Goal: Information Seeking & Learning: Find specific fact

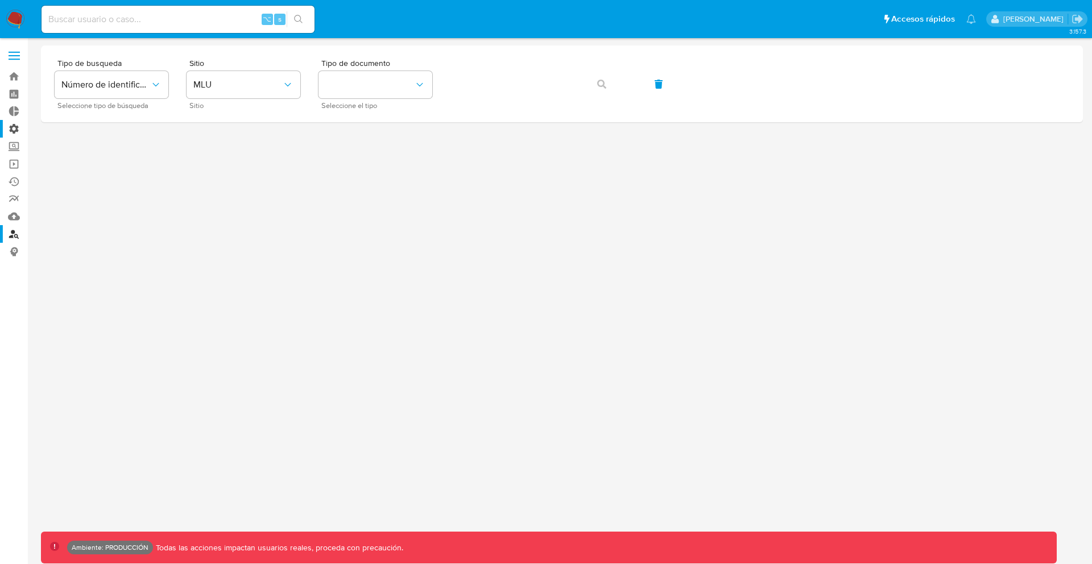
click at [15, 130] on label "Administración" at bounding box center [67, 129] width 135 height 18
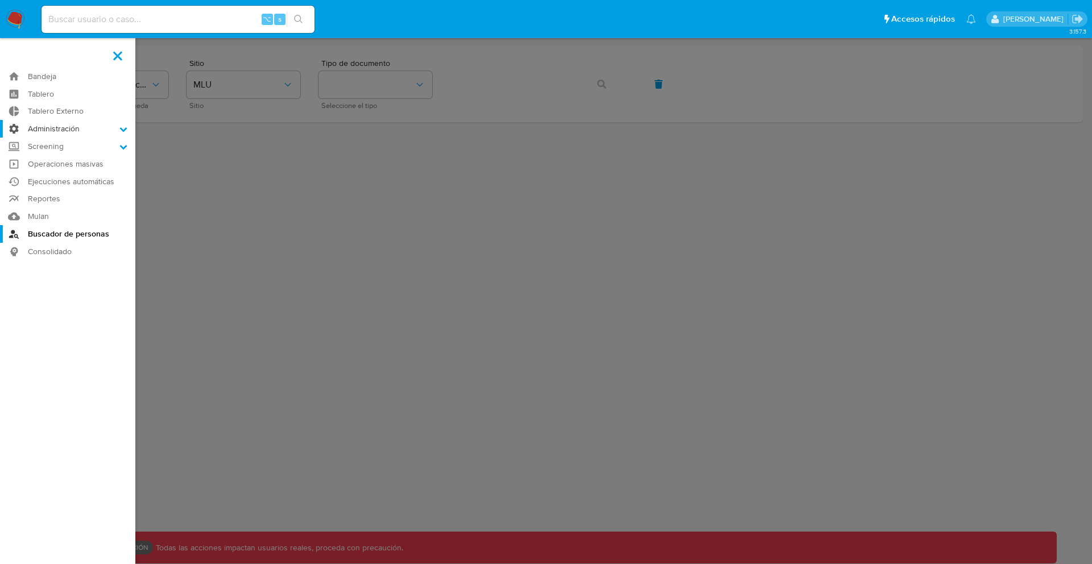
click at [0, 0] on input "Administración" at bounding box center [0, 0] width 0 height 0
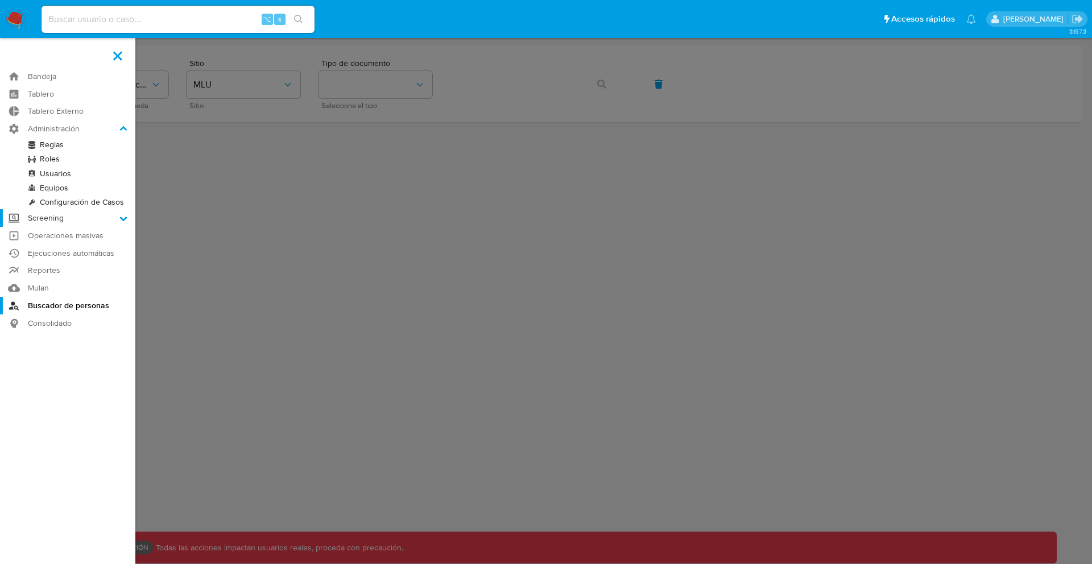
click at [44, 221] on label "Screening" at bounding box center [67, 218] width 135 height 18
click at [0, 0] on input "Screening" at bounding box center [0, 0] width 0 height 0
click at [65, 192] on link "Búsqueda en Listas" at bounding box center [67, 191] width 135 height 14
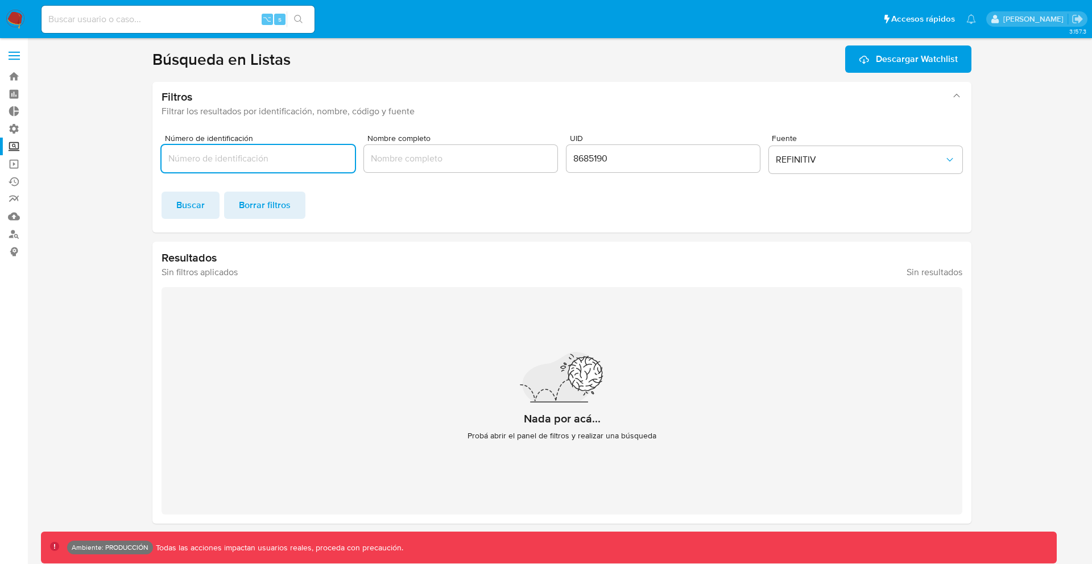
click at [585, 155] on input "8685190" at bounding box center [663, 158] width 193 height 15
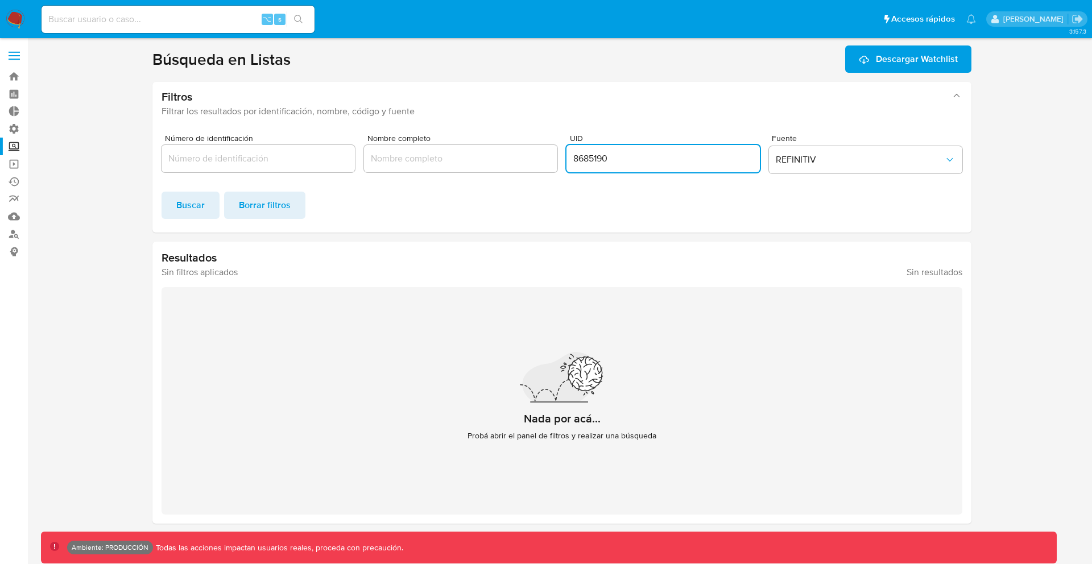
click at [585, 155] on input "8685190" at bounding box center [663, 158] width 193 height 15
type input "959402"
click at [188, 206] on span "Buscar" at bounding box center [190, 205] width 28 height 25
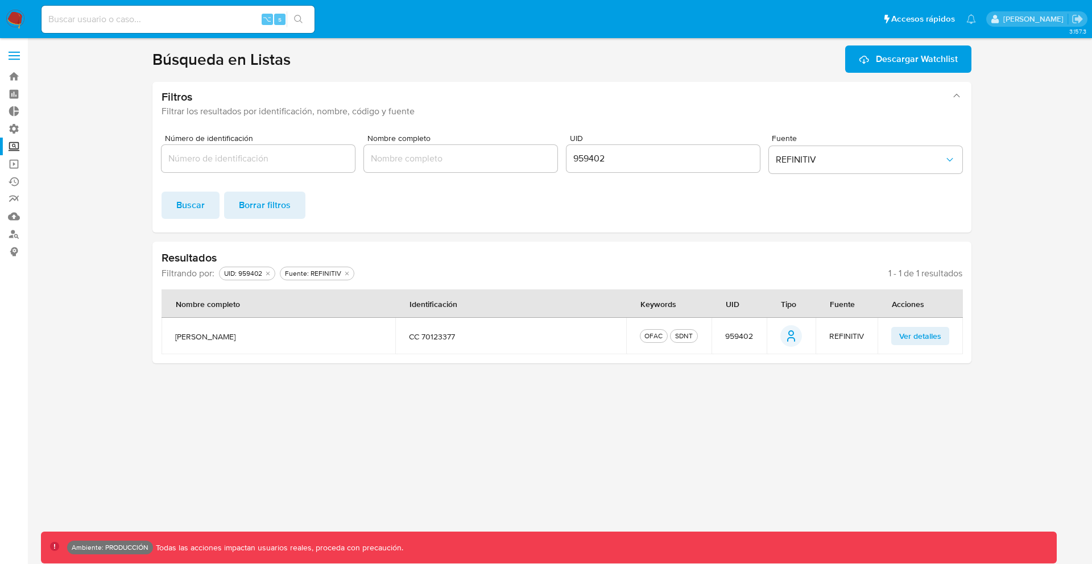
click at [922, 326] on td "Ver detalles" at bounding box center [920, 336] width 85 height 36
click at [920, 336] on span "Ver detalles" at bounding box center [920, 336] width 42 height 16
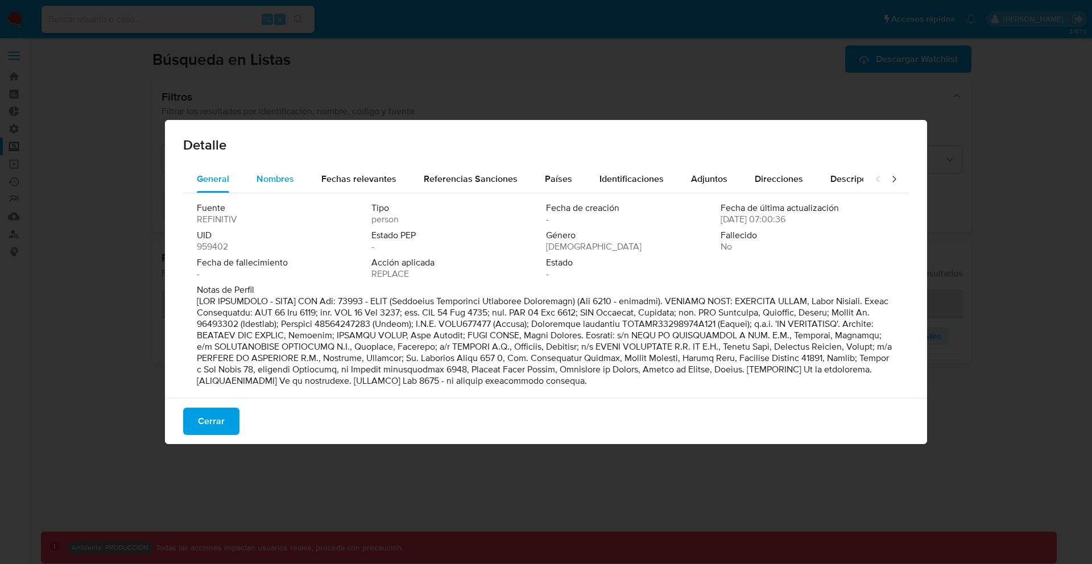
click at [286, 180] on span "Nombres" at bounding box center [276, 178] width 38 height 13
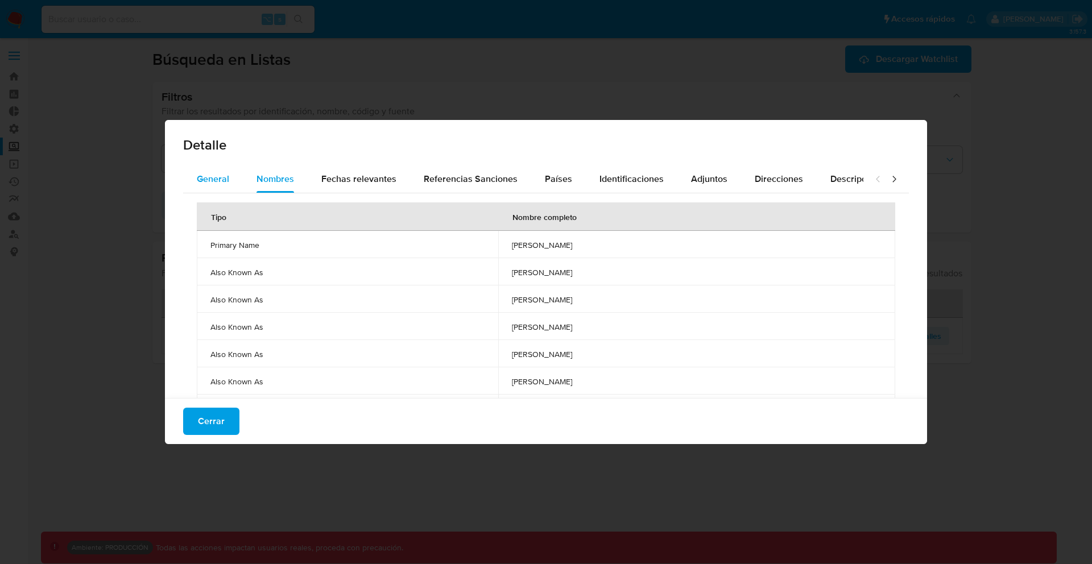
click at [224, 175] on span "General" at bounding box center [213, 178] width 32 height 13
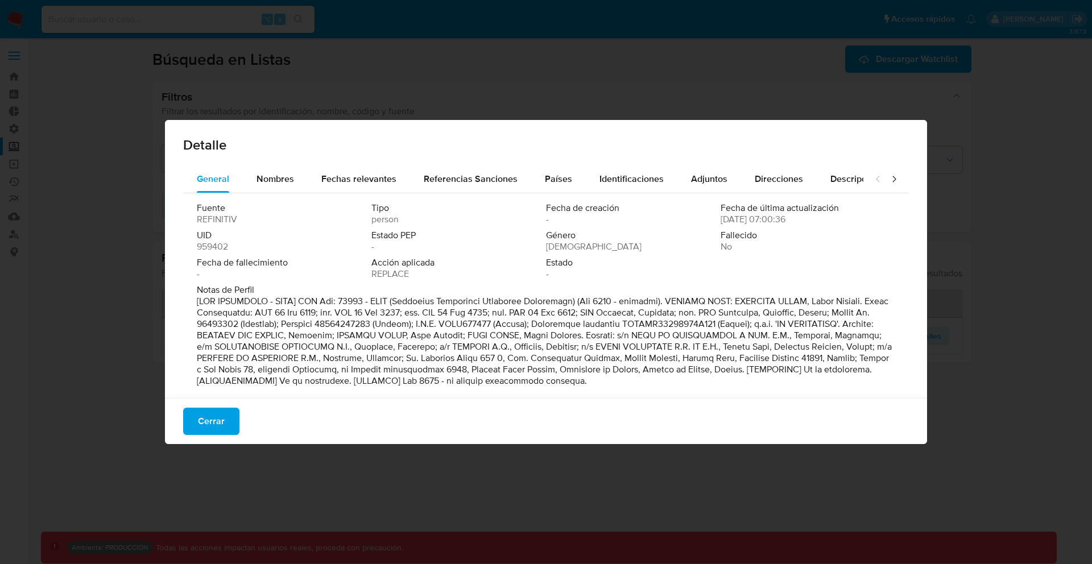
drag, startPoint x: 559, startPoint y: 301, endPoint x: 399, endPoint y: 299, distance: 160.4
click at [399, 299] on p at bounding box center [545, 341] width 696 height 91
drag, startPoint x: 399, startPoint y: 299, endPoint x: 560, endPoint y: 300, distance: 161.0
click at [560, 300] on p at bounding box center [545, 341] width 696 height 91
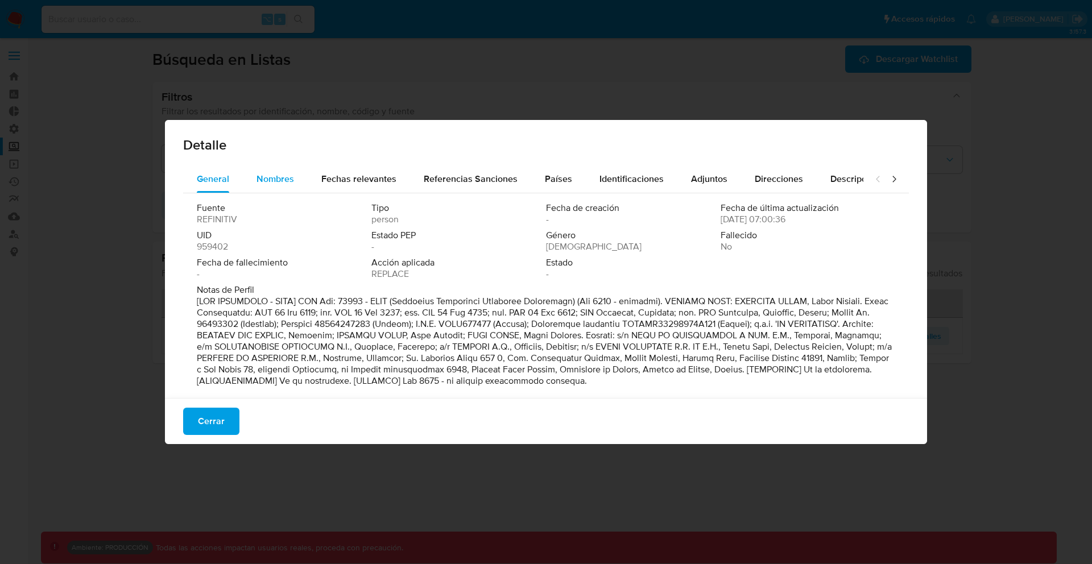
click at [274, 178] on span "Nombres" at bounding box center [276, 178] width 38 height 13
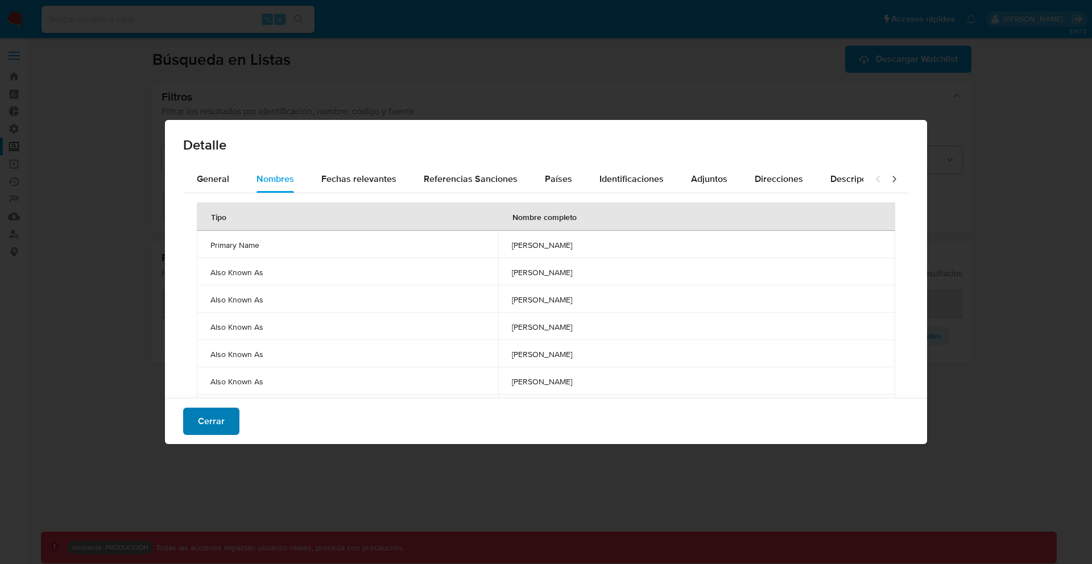
click at [228, 427] on button "Cerrar" at bounding box center [211, 421] width 56 height 27
